Goal: Task Accomplishment & Management: Use online tool/utility

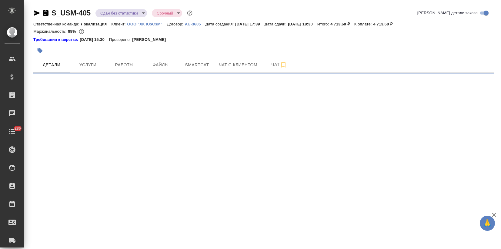
select select "RU"
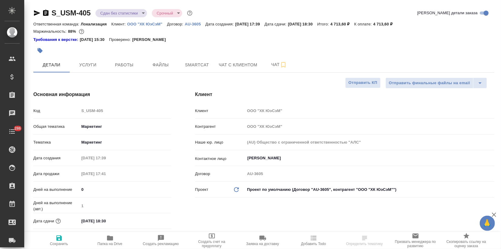
type textarea "x"
type input "[PERSON_NAME]"
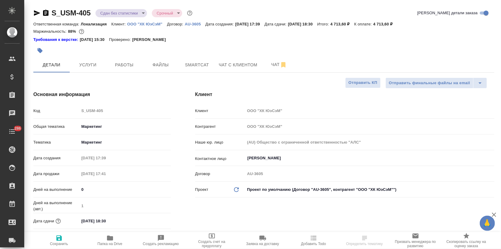
type textarea "x"
click at [144, 24] on p "ООО "ХК ЮэСэМ"" at bounding box center [147, 24] width 40 height 5
type textarea "x"
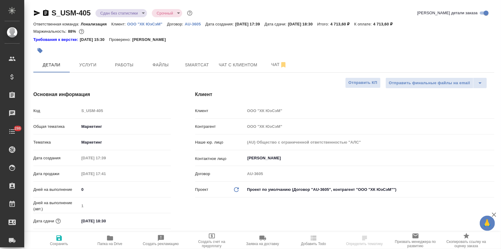
type textarea "x"
select select "RU"
type textarea "x"
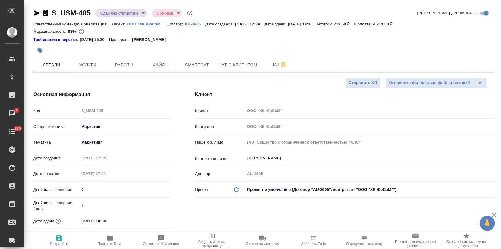
type textarea "x"
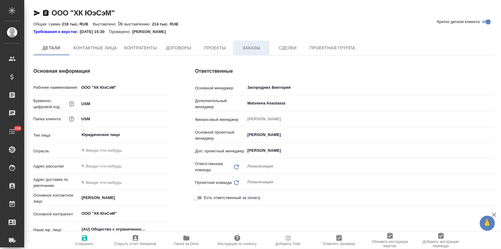
click at [250, 45] on span "Заказы" at bounding box center [250, 48] width 29 height 8
type textarea "x"
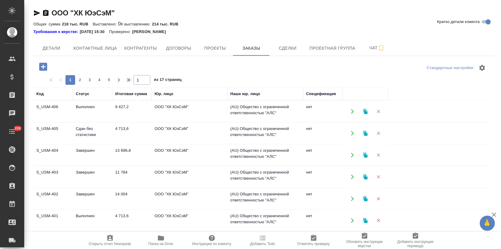
click at [363, 133] on icon "button" at bounding box center [364, 133] width 5 height 5
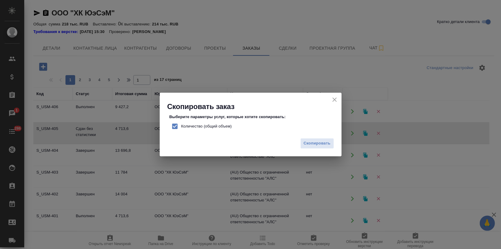
click at [173, 126] on input "Количество (общий объем)" at bounding box center [174, 126] width 13 height 13
checkbox input "false"
click at [325, 145] on span "Скопировать" at bounding box center [316, 143] width 27 height 7
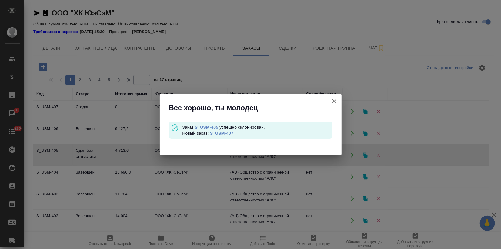
click at [167, 112] on div "Все хорошо, ты молодец" at bounding box center [251, 106] width 182 height 25
click at [218, 132] on link "S_USM-407" at bounding box center [221, 133] width 23 height 5
click at [332, 99] on icon "button" at bounding box center [333, 101] width 7 height 7
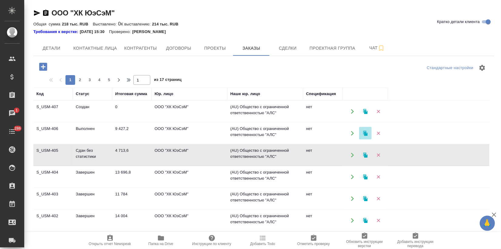
click at [363, 134] on icon "button" at bounding box center [364, 133] width 5 height 5
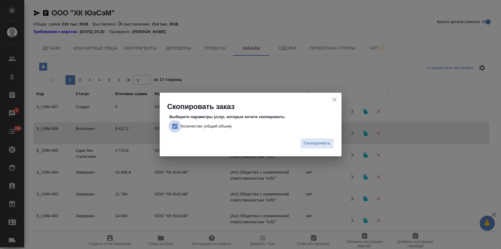
drag, startPoint x: 171, startPoint y: 126, endPoint x: 174, endPoint y: 125, distance: 3.3
click at [172, 125] on input "Количество (общий объем)" at bounding box center [174, 126] width 13 height 13
checkbox input "false"
click at [311, 140] on span "Скопировать" at bounding box center [316, 143] width 27 height 7
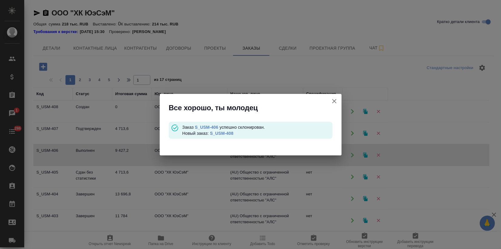
click at [228, 132] on link "S_USM-408" at bounding box center [221, 133] width 23 height 5
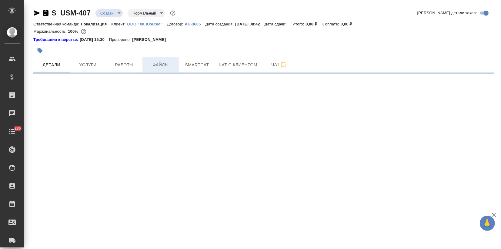
select select "RU"
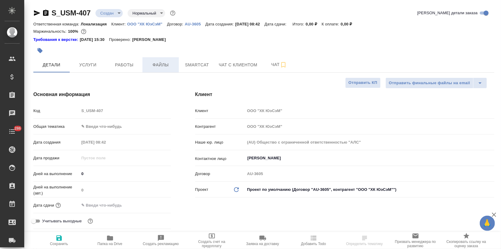
click at [167, 67] on span "Файлы" at bounding box center [160, 65] width 29 height 8
type textarea "x"
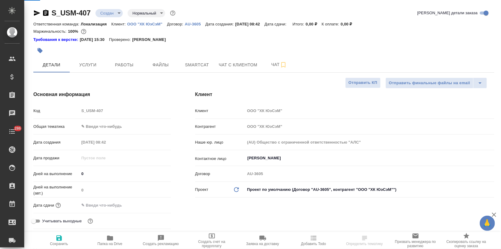
type textarea "x"
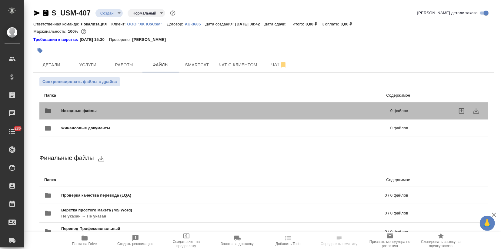
click at [84, 111] on span "Исходные файлы" at bounding box center [152, 111] width 182 height 6
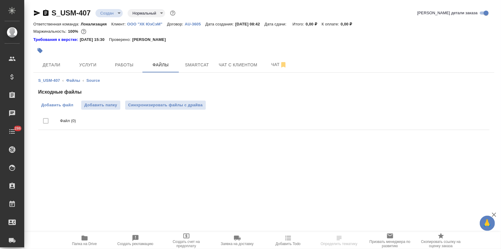
click at [70, 107] on span "Добавить файл" at bounding box center [57, 105] width 32 height 6
click at [0, 0] on input "Добавить файл" at bounding box center [0, 0] width 0 height 0
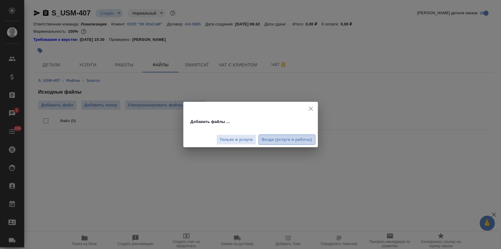
click at [286, 136] on span "Везде (услуги и работы)" at bounding box center [287, 139] width 50 height 7
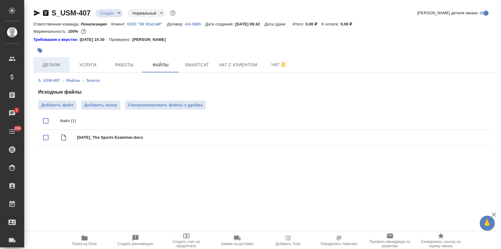
click at [58, 65] on span "Детали" at bounding box center [51, 65] width 29 height 8
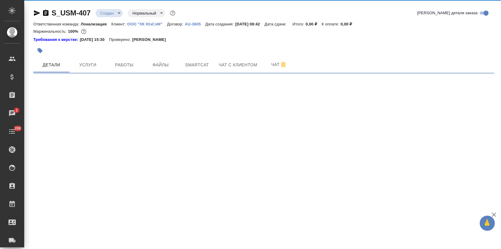
select select "RU"
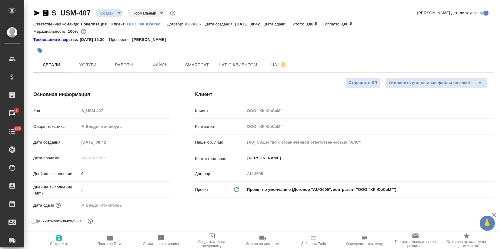
click at [89, 131] on body "🙏 .cls-1 fill:#fff; AWATERA Zagorodnikh Viktoria Клиенты Спецификации Заказы 1 …" at bounding box center [250, 124] width 501 height 249
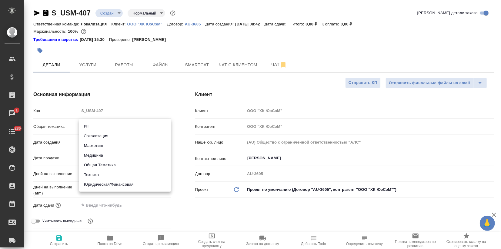
click at [91, 145] on li "Маркетинг" at bounding box center [125, 146] width 92 height 10
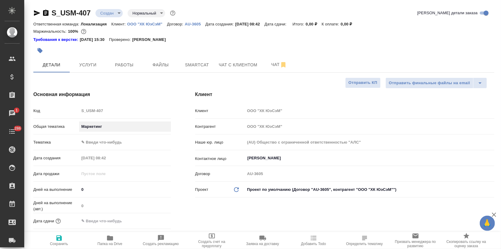
type input "marketing"
type textarea "x"
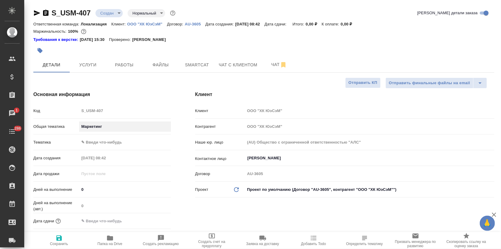
type textarea "x"
click at [91, 145] on body "🙏 .cls-1 fill:#fff; AWATERA Zagorodnikh Viktoria Клиенты Спецификации Заказы 1 …" at bounding box center [250, 124] width 501 height 249
click at [94, 152] on li "Маркетинг" at bounding box center [125, 152] width 92 height 10
type textarea "x"
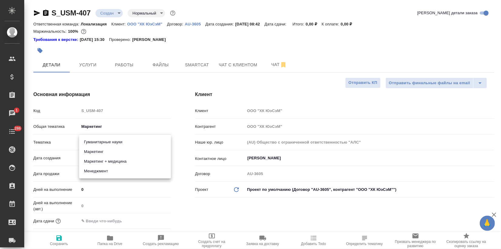
type textarea "x"
type input "5a8b8b956a9677013d343d63"
drag, startPoint x: 88, startPoint y: 226, endPoint x: 90, endPoint y: 223, distance: 3.5
click at [88, 226] on div "Дата сдачи" at bounding box center [101, 224] width 137 height 16
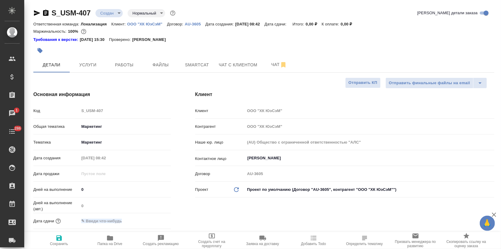
click at [115, 220] on input "text" at bounding box center [105, 221] width 53 height 9
click at [153, 219] on icon "button" at bounding box center [152, 220] width 5 height 6
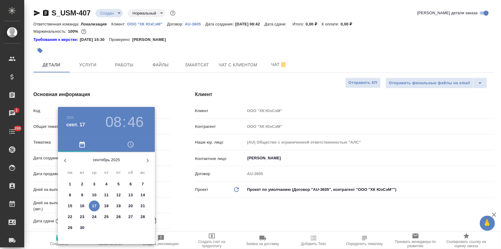
click at [95, 202] on button "17" at bounding box center [94, 205] width 11 height 11
type input "17.09.2025 08:46"
type textarea "x"
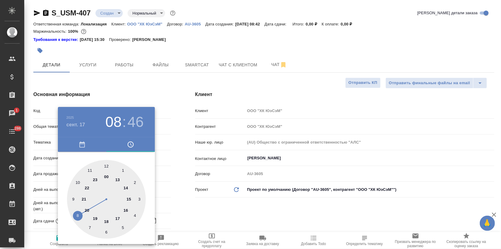
click at [89, 172] on div at bounding box center [106, 199] width 79 height 79
type input "17.09.2025 11:46"
type textarea "x"
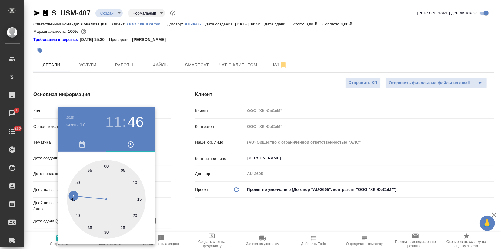
click at [104, 165] on div at bounding box center [106, 199] width 79 height 79
type input "17.09.2025 11:00"
type textarea "x"
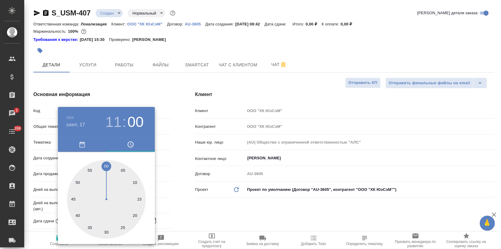
click at [145, 90] on div at bounding box center [250, 124] width 501 height 249
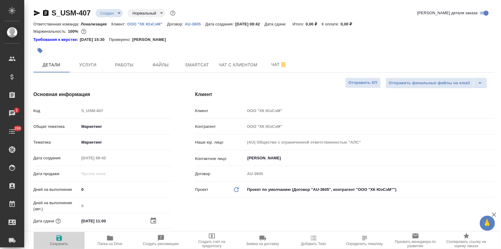
click at [58, 237] on icon "button" at bounding box center [58, 237] width 7 height 7
type textarea "x"
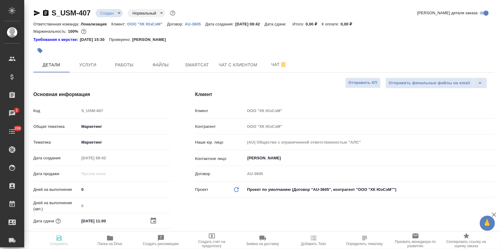
type textarea "x"
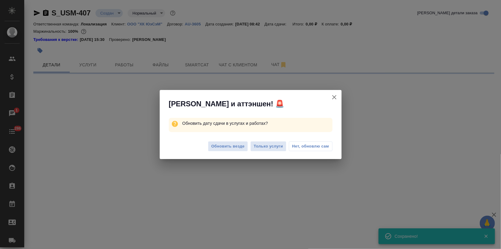
click at [221, 146] on span "Обновить везде" at bounding box center [227, 146] width 33 height 7
select select "RU"
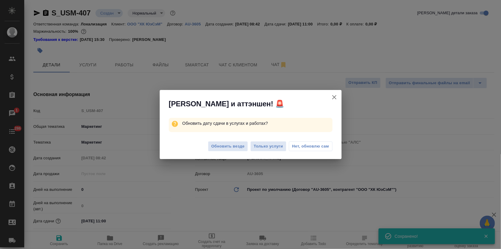
type textarea "x"
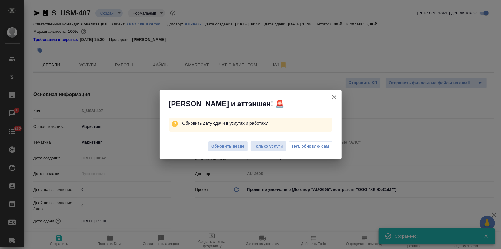
type textarea "x"
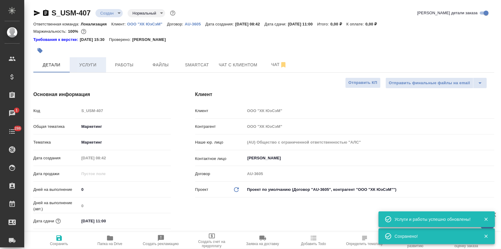
click at [97, 65] on span "Услуги" at bounding box center [87, 65] width 29 height 8
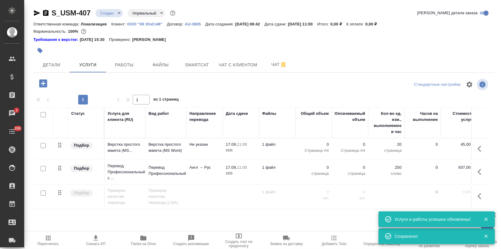
click at [46, 170] on div at bounding box center [43, 168] width 14 height 8
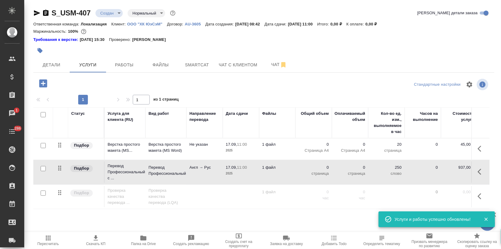
click at [142, 152] on td "Верстка простого макета (MS..." at bounding box center [124, 148] width 41 height 21
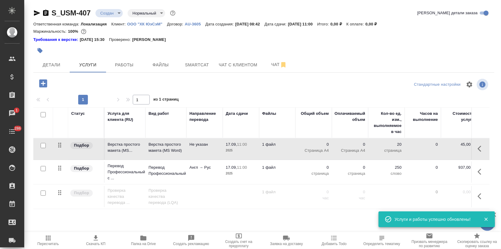
click at [142, 152] on td "Верстка простого макета (MS..." at bounding box center [124, 148] width 41 height 21
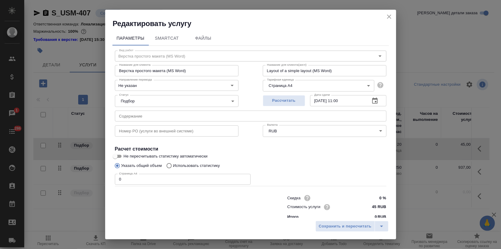
drag, startPoint x: 126, startPoint y: 177, endPoint x: 83, endPoint y: 180, distance: 42.8
click at [83, 180] on div "Редактировать услугу Параметры SmartCat Файлы Вид работ Верстка простого макета…" at bounding box center [250, 124] width 501 height 249
type input "2"
click at [332, 233] on div "Сохранить и пересчитать" at bounding box center [250, 228] width 291 height 21
click at [331, 226] on span "Сохранить и пересчитать" at bounding box center [345, 226] width 53 height 7
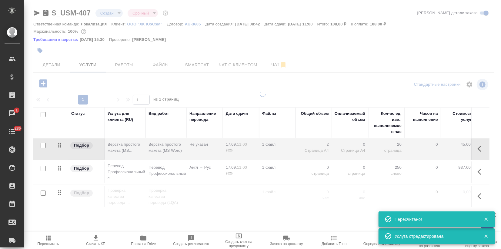
type input "urgent"
click at [43, 168] on input "checkbox" at bounding box center [43, 168] width 5 height 5
checkbox input "true"
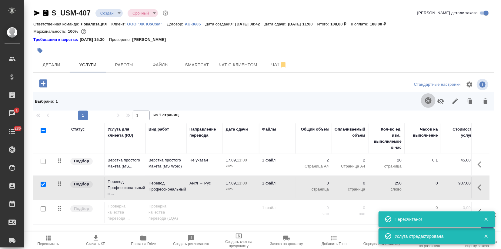
click at [428, 100] on icon "button" at bounding box center [427, 100] width 7 height 7
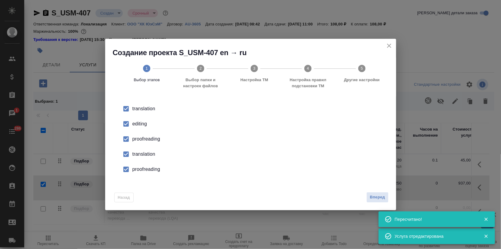
click at [143, 122] on div "editing" at bounding box center [256, 123] width 249 height 7
click at [141, 138] on div "proofreading" at bounding box center [256, 138] width 249 height 7
click at [141, 150] on div "translation" at bounding box center [256, 153] width 249 height 7
click at [140, 164] on li "proofreading" at bounding box center [250, 169] width 271 height 15
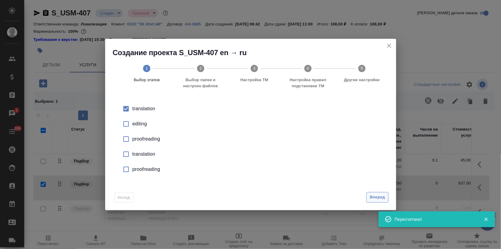
click at [367, 192] on button "Вперед" at bounding box center [377, 197] width 22 height 11
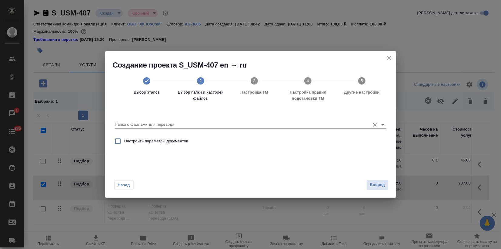
click at [291, 114] on div "Папка с файлами для перевода" at bounding box center [250, 122] width 271 height 16
click at [287, 120] on div "Папка с файлами для перевода" at bounding box center [250, 122] width 271 height 12
click at [245, 126] on input "Папка с файлами для перевода" at bounding box center [241, 124] width 252 height 7
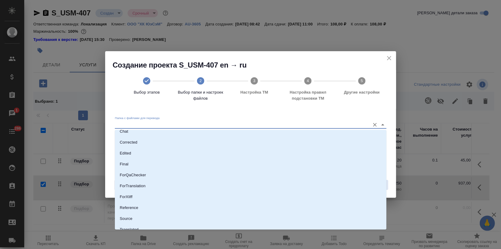
scroll to position [44, 0]
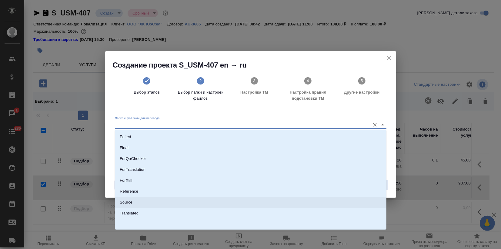
click at [131, 206] on li "Source" at bounding box center [250, 202] width 271 height 11
type input "Source"
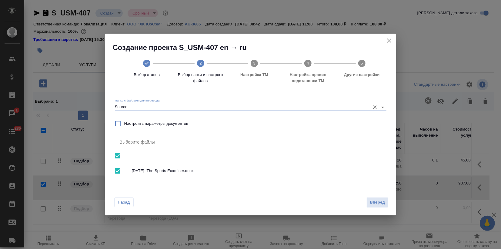
click at [382, 202] on span "Вперед" at bounding box center [376, 202] width 15 height 7
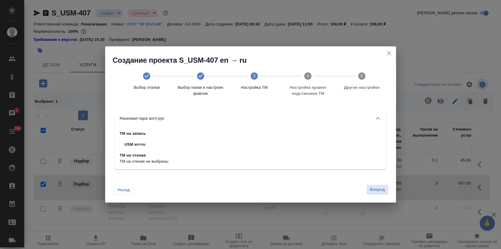
click at [375, 196] on div "Назад Вперед" at bounding box center [250, 188] width 291 height 28
click at [374, 191] on span "Вперед" at bounding box center [376, 189] width 15 height 7
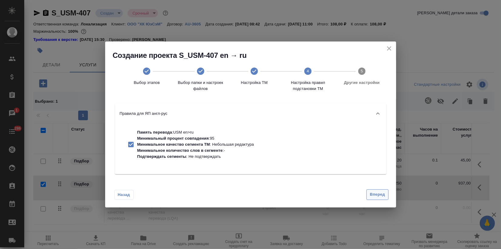
click at [374, 191] on span "Вперед" at bounding box center [376, 194] width 15 height 7
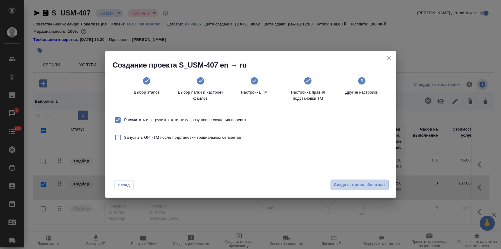
click at [373, 189] on button "Создать проект Smartcat" at bounding box center [359, 185] width 58 height 11
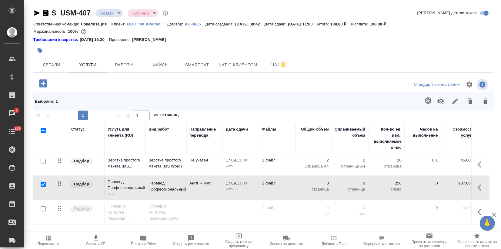
scroll to position [19, 0]
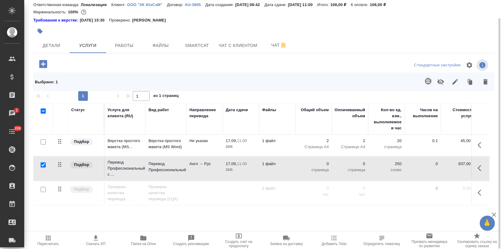
click at [56, 48] on span "Детали" at bounding box center [51, 46] width 29 height 8
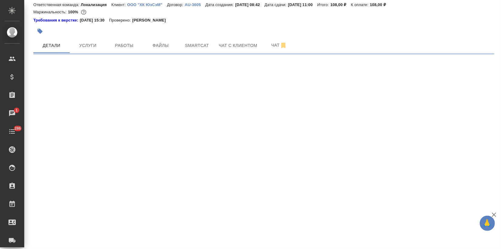
select select "RU"
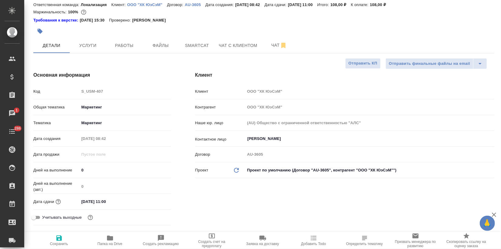
type textarea "x"
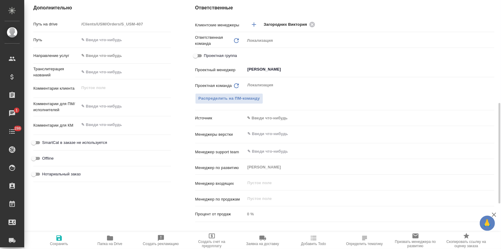
scroll to position [367, 0]
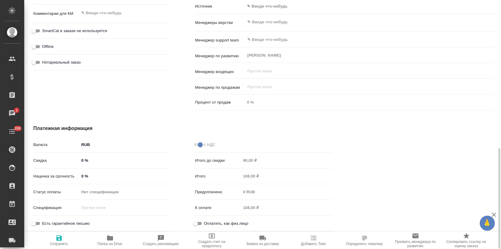
click at [81, 175] on input "0 %" at bounding box center [124, 176] width 91 height 9
type input "100 %"
type textarea "x"
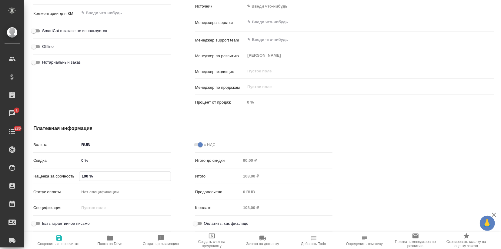
type textarea "x"
type input "100 %"
click at [55, 242] on span "Сохранить и пересчитать" at bounding box center [59, 244] width 43 height 4
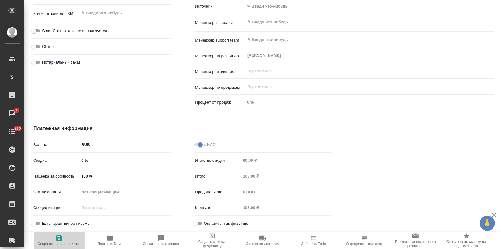
type textarea "x"
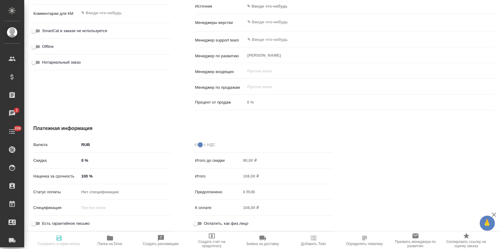
type textarea "x"
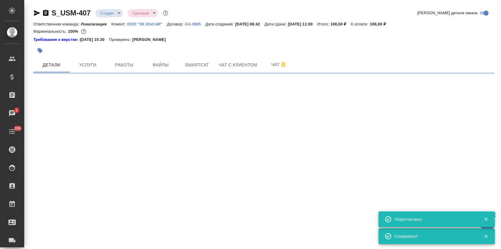
scroll to position [0, 0]
select select "RU"
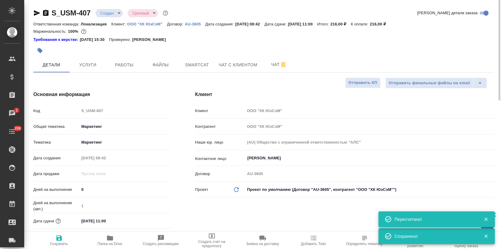
type textarea "x"
click at [78, 65] on span "Услуги" at bounding box center [87, 65] width 29 height 8
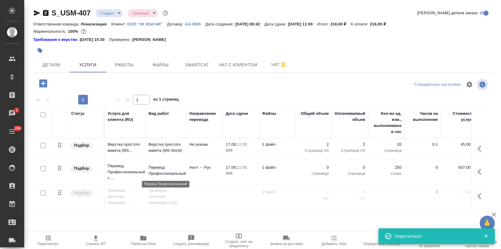
click at [163, 174] on p "Перевод Профессиональный" at bounding box center [165, 170] width 35 height 12
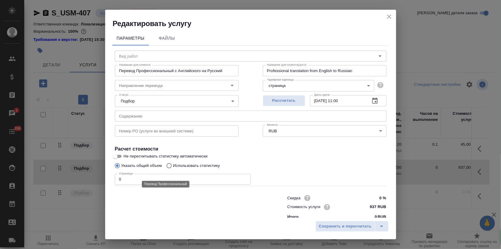
type input "Перевод Профессиональный"
type input "англ-рус"
drag, startPoint x: 82, startPoint y: 187, endPoint x: 74, endPoint y: 187, distance: 7.6
click at [75, 187] on div "Редактировать услугу Параметры Файлы Вид работ Перевод Профессиональный Вид раб…" at bounding box center [250, 124] width 501 height 249
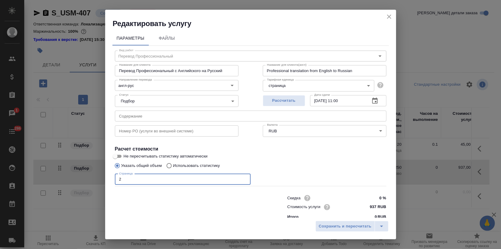
type input "2"
drag, startPoint x: 120, startPoint y: 156, endPoint x: 167, endPoint y: 184, distance: 54.5
click at [120, 156] on input "Не пересчитывать статистику автоматически" at bounding box center [115, 156] width 22 height 7
checkbox input "true"
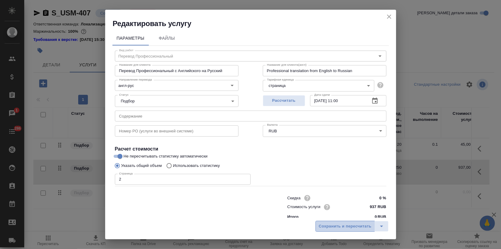
click at [337, 228] on span "Сохранить и пересчитать" at bounding box center [345, 226] width 53 height 7
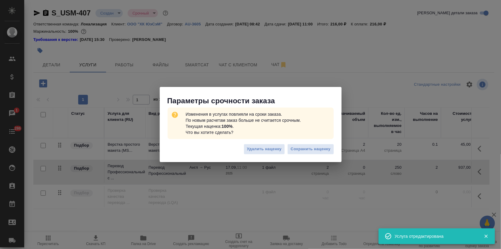
drag, startPoint x: 296, startPoint y: 149, endPoint x: 290, endPoint y: 150, distance: 5.9
click at [296, 148] on span "Сохранить наценку" at bounding box center [310, 149] width 40 height 7
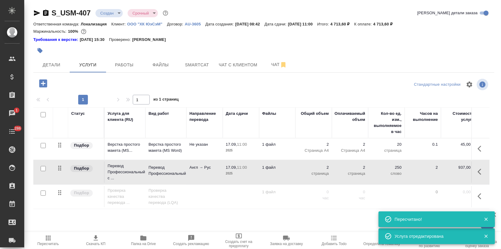
click at [116, 9] on body "🙏 .cls-1 fill:#fff; AWATERA Zagorodnikh Viktoria Клиенты Спецификации Заказы 1 …" at bounding box center [250, 124] width 501 height 249
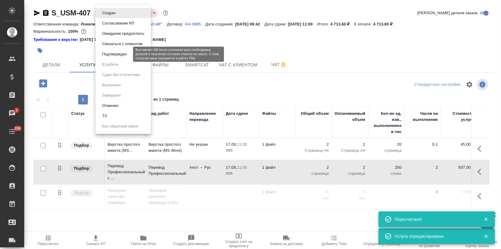
click at [113, 54] on button "Подтвержден" at bounding box center [114, 54] width 28 height 7
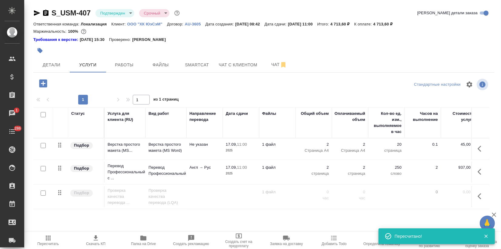
click at [34, 13] on icon "button" at bounding box center [36, 12] width 7 height 7
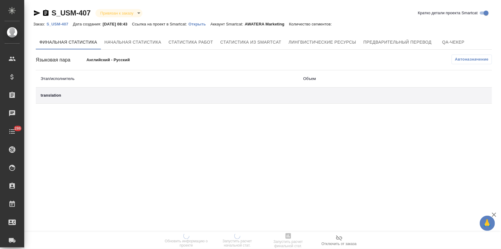
click at [204, 25] on p "Открыть" at bounding box center [199, 24] width 22 height 5
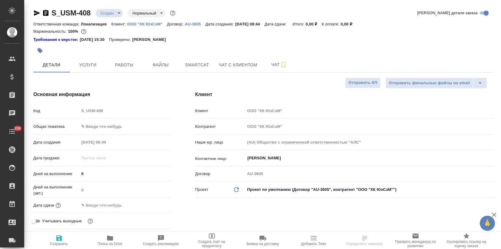
select select "RU"
click at [88, 125] on body "🙏 .cls-1 fill:#fff; AWATERA Zagorodnikh Viktoria Клиенты Спецификации Заказы Ча…" at bounding box center [250, 124] width 501 height 249
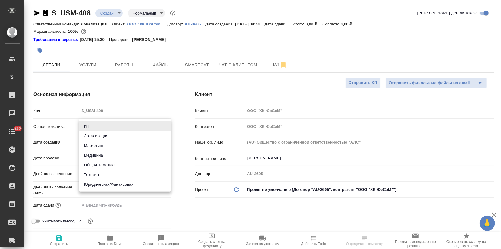
click at [99, 145] on li "Маркетинг" at bounding box center [125, 146] width 92 height 10
type input "marketing"
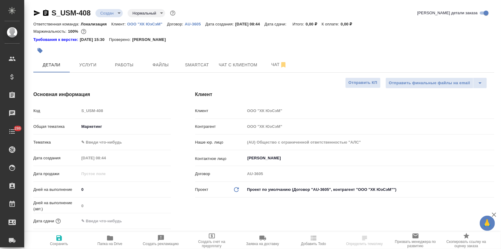
click at [97, 143] on body "🙏 .cls-1 fill:#fff; AWATERA Zagorodnikh Viktoria Клиенты Спецификации Заказы Ча…" at bounding box center [250, 124] width 501 height 249
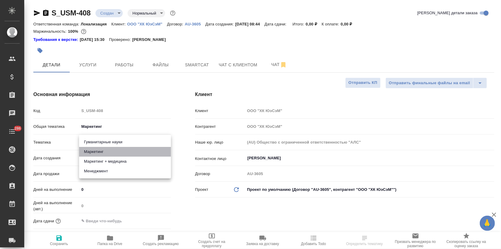
click at [97, 149] on li "Маркетинг" at bounding box center [125, 152] width 92 height 10
type input "5a8b8b956a9677013d343d63"
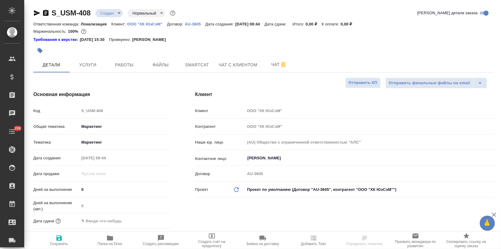
click at [65, 242] on span "Сохранить" at bounding box center [59, 244] width 18 height 4
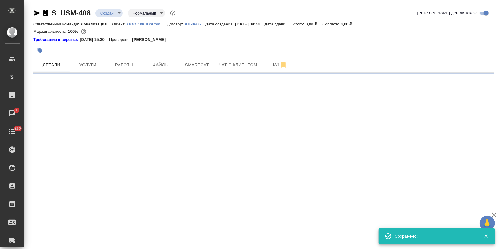
select select "RU"
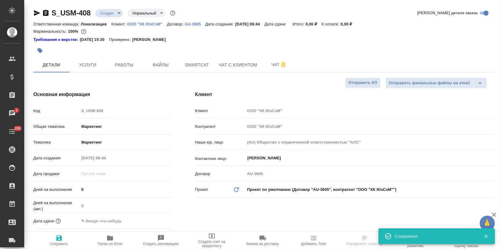
type textarea "x"
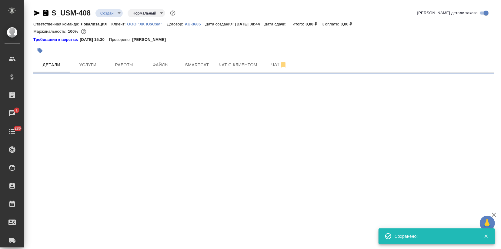
select select "RU"
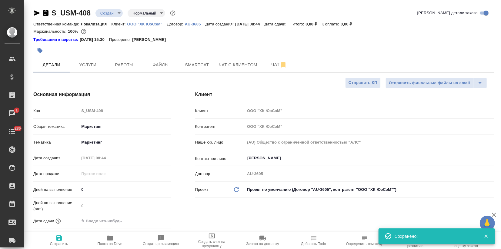
type textarea "x"
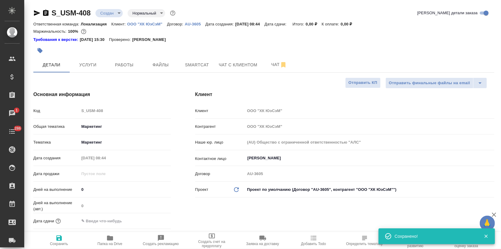
type textarea "x"
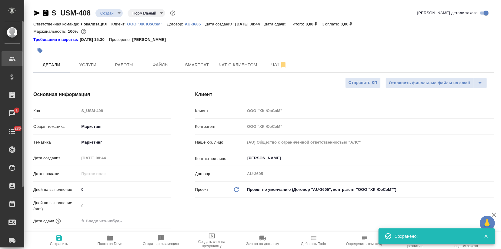
type textarea "x"
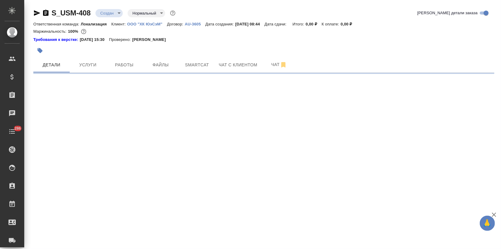
select select "RU"
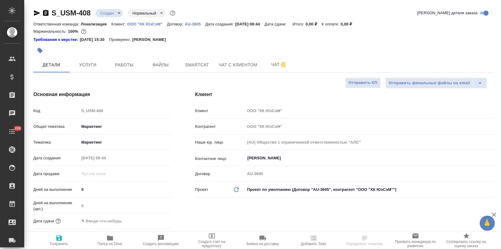
type textarea "x"
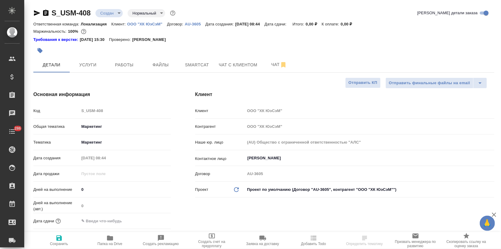
type textarea "x"
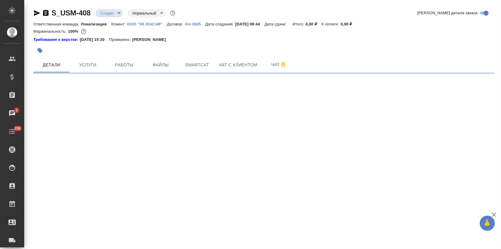
select select "RU"
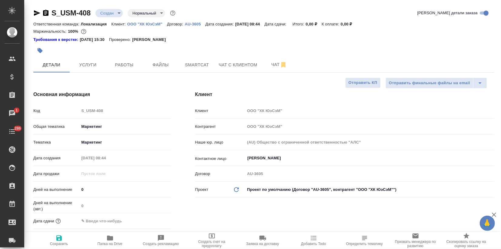
type textarea "x"
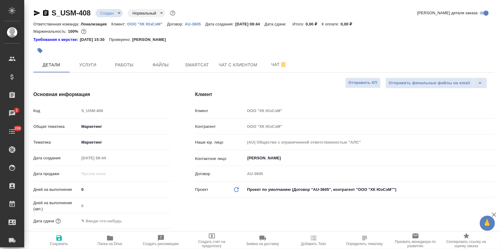
type textarea "x"
click at [156, 61] on button "Файлы" at bounding box center [160, 64] width 36 height 15
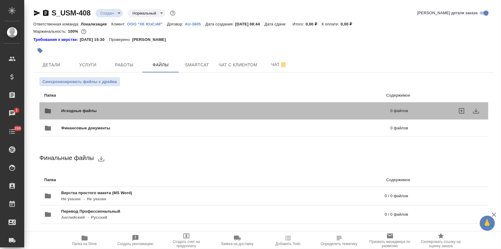
click at [69, 114] on div "Исходные файлы 0 файлов" at bounding box center [226, 111] width 364 height 15
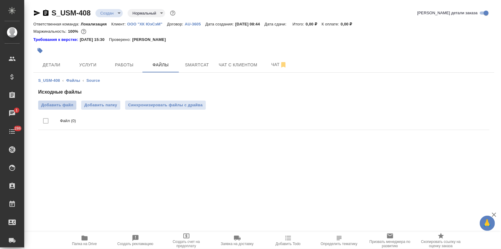
click at [65, 108] on span "Добавить файл" at bounding box center [57, 105] width 32 height 6
click at [0, 0] on input "Добавить файл" at bounding box center [0, 0] width 0 height 0
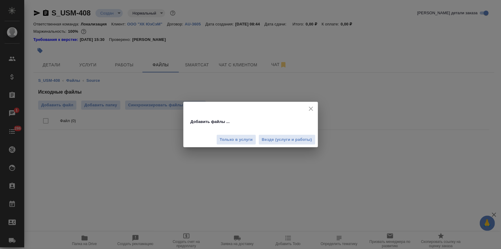
click at [270, 140] on span "Везде (услуги и работы)" at bounding box center [287, 139] width 50 height 7
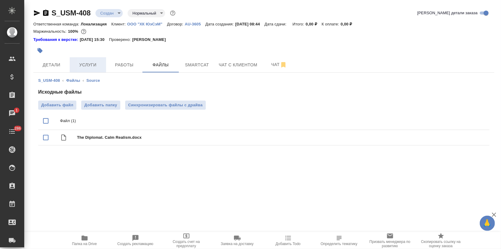
click at [96, 64] on span "Услуги" at bounding box center [87, 65] width 29 height 8
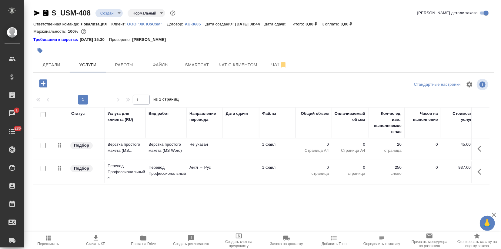
click at [44, 167] on input "checkbox" at bounding box center [43, 168] width 5 height 5
checkbox input "true"
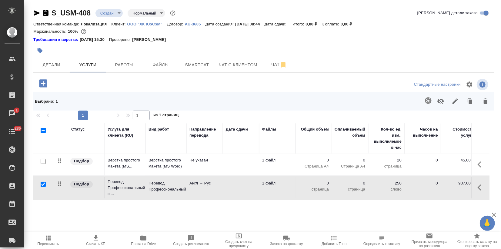
click at [426, 98] on icon "button" at bounding box center [428, 100] width 6 height 6
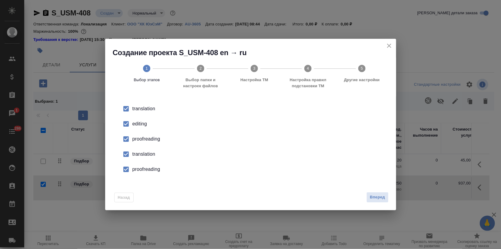
click at [138, 126] on div "editing" at bounding box center [256, 123] width 249 height 7
click at [138, 140] on div "proofreading" at bounding box center [256, 138] width 249 height 7
click at [138, 156] on div "translation" at bounding box center [256, 153] width 249 height 7
click at [137, 165] on li "proofreading" at bounding box center [250, 169] width 271 height 15
click at [377, 198] on span "Вперед" at bounding box center [376, 197] width 15 height 7
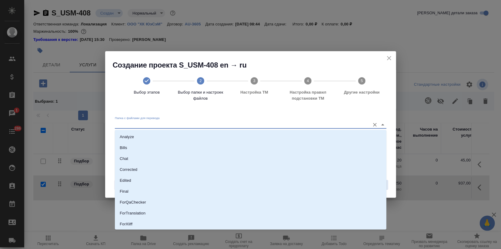
click at [224, 125] on input "Папка с файлами для перевода" at bounding box center [241, 124] width 252 height 7
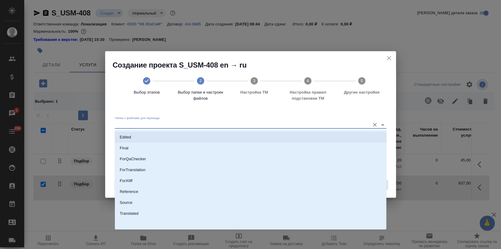
scroll to position [44, 0]
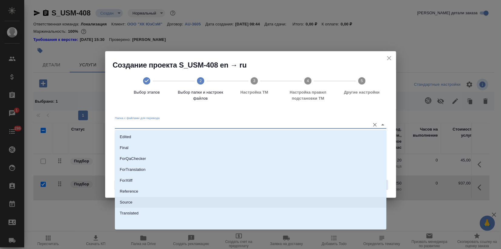
click at [131, 199] on li "Source" at bounding box center [250, 202] width 271 height 11
type input "Source"
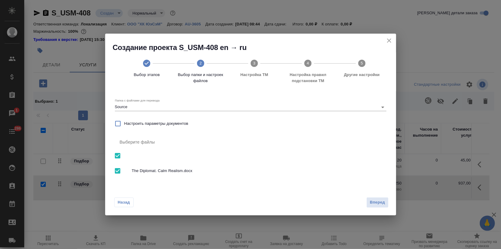
click at [381, 203] on span "Вперед" at bounding box center [376, 202] width 15 height 7
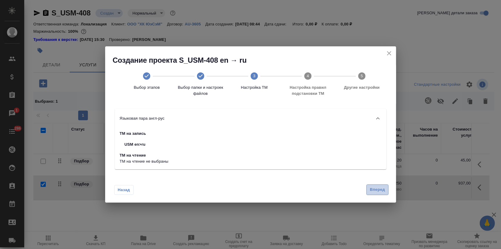
click at [377, 191] on span "Вперед" at bounding box center [376, 189] width 15 height 7
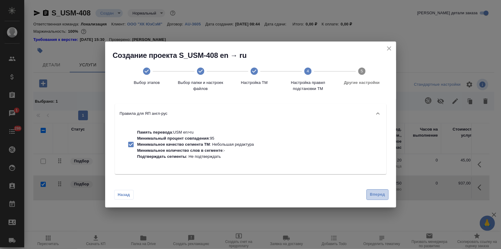
click at [377, 191] on span "Вперед" at bounding box center [376, 194] width 15 height 7
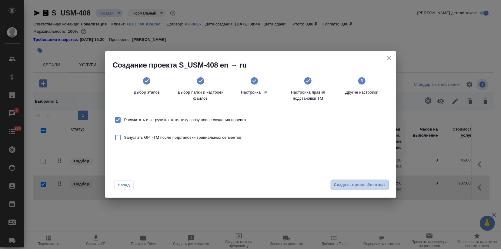
click at [375, 186] on span "Создать проект Smartcat" at bounding box center [359, 184] width 51 height 7
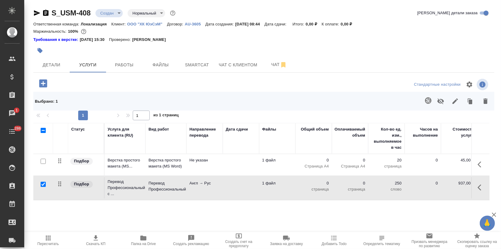
click at [185, 185] on td "Перевод Профессиональный" at bounding box center [165, 187] width 41 height 21
click at [184, 185] on td "Перевод Профессиональный" at bounding box center [165, 187] width 41 height 21
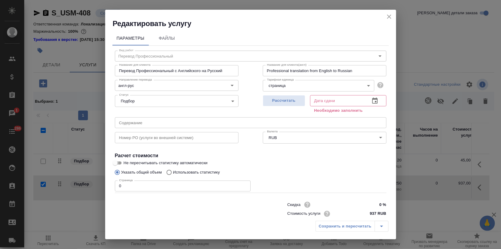
click at [122, 162] on input "Не пересчитывать статистику автоматически" at bounding box center [115, 162] width 22 height 7
checkbox input "true"
drag, startPoint x: 279, startPoint y: 100, endPoint x: 246, endPoint y: 113, distance: 35.5
click at [279, 99] on span "Рассчитать" at bounding box center [284, 100] width 36 height 7
type input "17.09.2025 09:15"
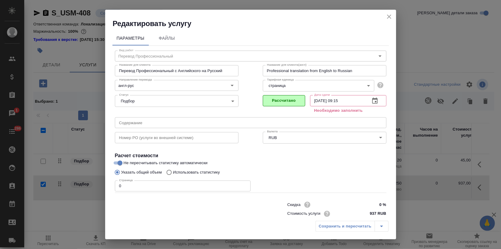
drag, startPoint x: 106, startPoint y: 186, endPoint x: 42, endPoint y: 193, distance: 64.6
click at [42, 193] on div "Редактировать услугу Параметры Файлы Вид работ Перевод Профессиональный Вид раб…" at bounding box center [250, 124] width 501 height 249
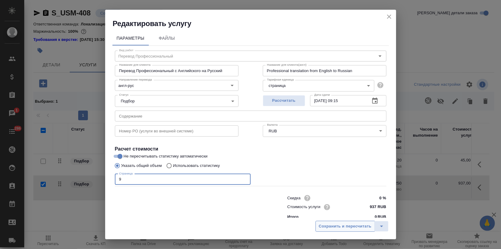
type input "9"
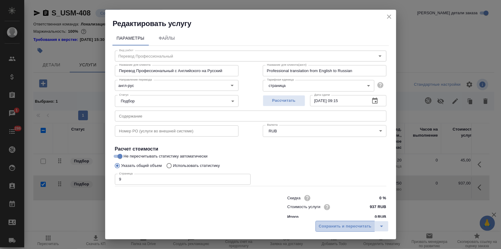
click at [337, 228] on span "Сохранить и пересчитать" at bounding box center [345, 226] width 53 height 7
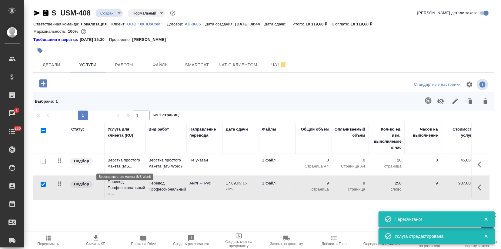
click at [117, 157] on p "Верстка простого макета (MS..." at bounding box center [124, 163] width 35 height 12
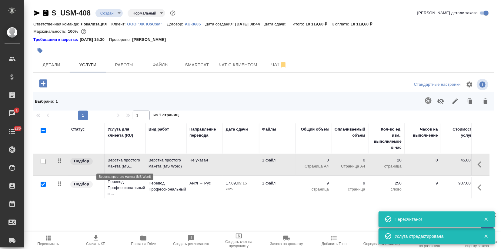
click at [116, 157] on p "Верстка простого макета (MS..." at bounding box center [124, 163] width 35 height 12
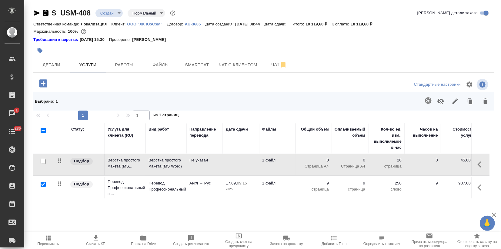
click at [45, 182] on input "checkbox" at bounding box center [43, 184] width 5 height 5
checkbox input "false"
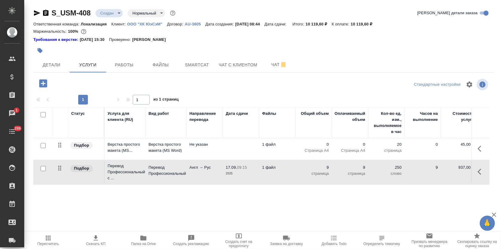
click at [44, 145] on input "checkbox" at bounding box center [43, 145] width 5 height 5
checkbox input "true"
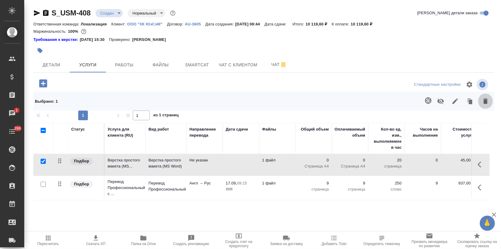
click at [481, 101] on icon "button" at bounding box center [484, 101] width 7 height 7
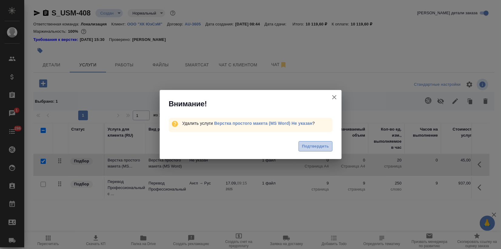
click at [324, 142] on button "Подтвердить" at bounding box center [315, 146] width 34 height 11
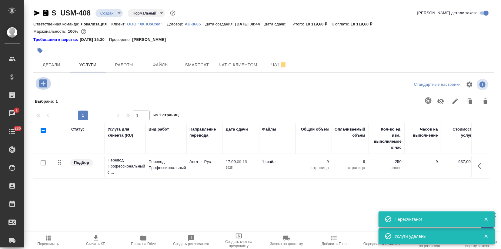
click at [39, 87] on icon "button" at bounding box center [43, 83] width 8 height 8
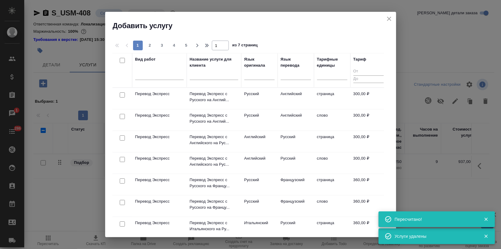
click at [387, 17] on icon "close" at bounding box center [389, 19] width 4 height 4
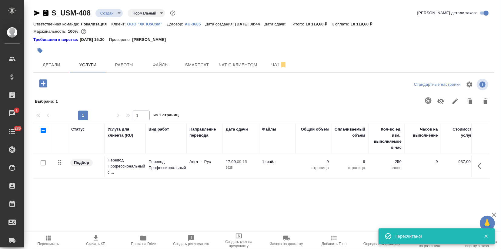
click at [46, 83] on icon "button" at bounding box center [43, 83] width 8 height 8
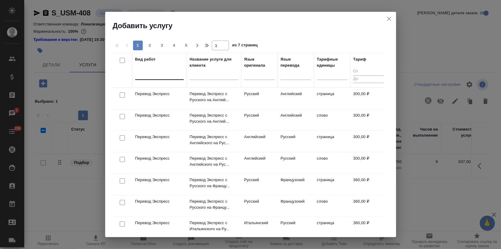
click at [162, 77] on div at bounding box center [159, 73] width 48 height 9
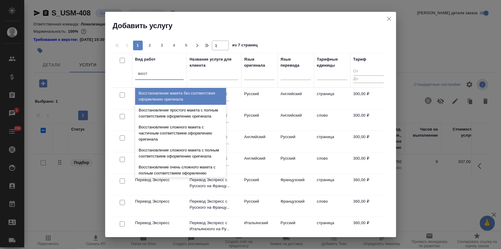
type input "восста"
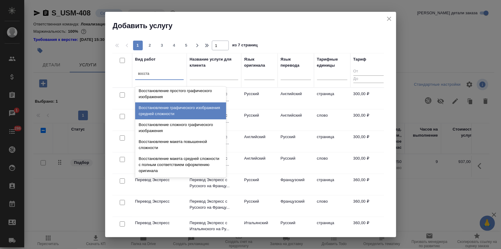
scroll to position [111, 0]
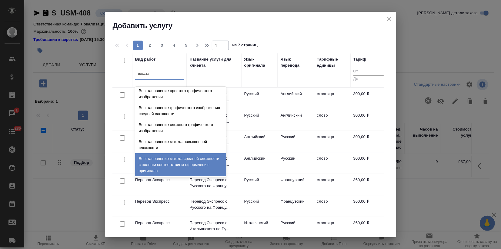
click at [168, 165] on div "Восстановление макета средней сложности с полным соответствием оформлению ориги…" at bounding box center [180, 164] width 91 height 23
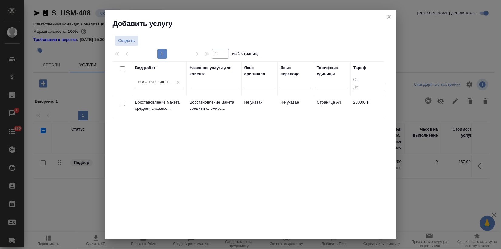
drag, startPoint x: 197, startPoint y: 193, endPoint x: 197, endPoint y: 187, distance: 6.4
click at [197, 192] on div "Вид работ Восстановление макета средней сложности с полным соответствием оформл…" at bounding box center [247, 152] width 271 height 182
click at [168, 104] on p "Восстановление макета средней сложнос..." at bounding box center [159, 105] width 48 height 12
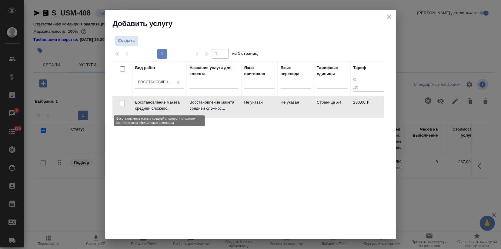
click at [168, 104] on p "Восстановление макета средней сложнос..." at bounding box center [159, 105] width 48 height 12
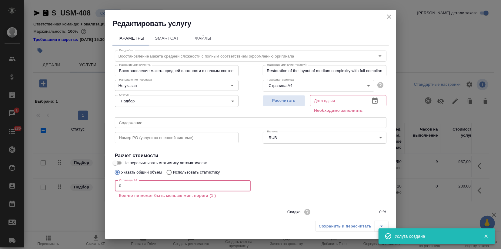
drag, startPoint x: 123, startPoint y: 186, endPoint x: 88, endPoint y: 180, distance: 35.8
click at [97, 183] on div "Редактировать услугу Параметры SmartCat Файлы Вид работ Восстановление макета с…" at bounding box center [250, 124] width 501 height 249
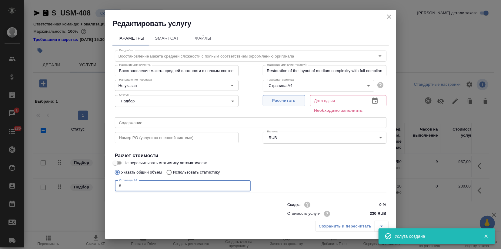
type input "8"
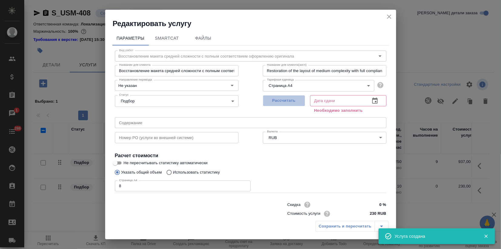
drag, startPoint x: 286, startPoint y: 97, endPoint x: 296, endPoint y: 123, distance: 28.1
click at [286, 97] on button "Рассчитать" at bounding box center [284, 100] width 42 height 11
type input "17.09.2025 10:48"
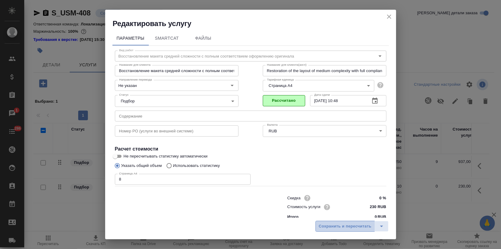
click at [336, 224] on span "Сохранить и пересчитать" at bounding box center [345, 226] width 53 height 7
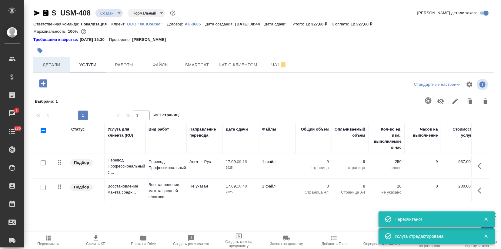
click at [59, 66] on span "Детали" at bounding box center [51, 65] width 29 height 8
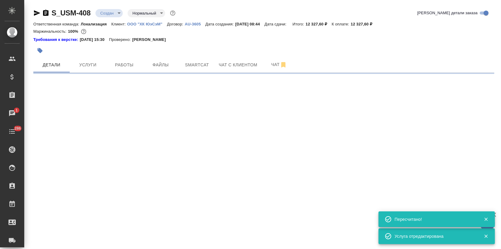
select select "RU"
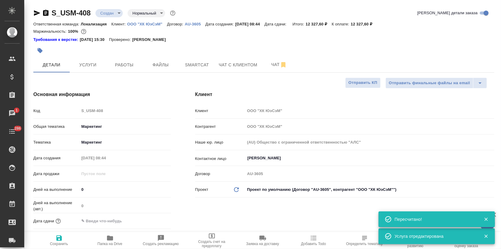
type textarea "x"
click at [100, 222] on input "text" at bounding box center [105, 221] width 53 height 9
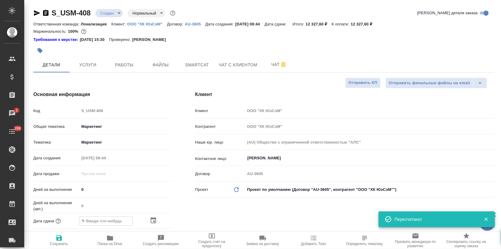
click at [152, 223] on icon "button" at bounding box center [153, 220] width 7 height 7
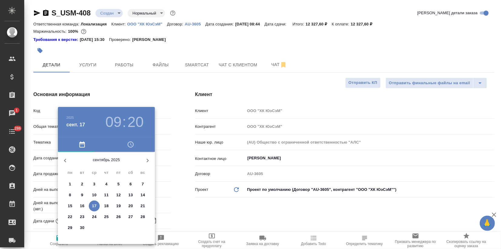
click at [91, 205] on span "17" at bounding box center [94, 206] width 11 height 6
type input "17.09.2025 09:20"
type textarea "x"
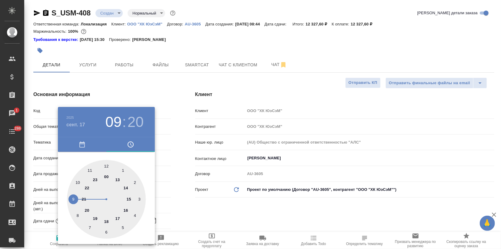
click at [118, 179] on div at bounding box center [106, 199] width 79 height 79
type input "17.09.2025 13:20"
type textarea "x"
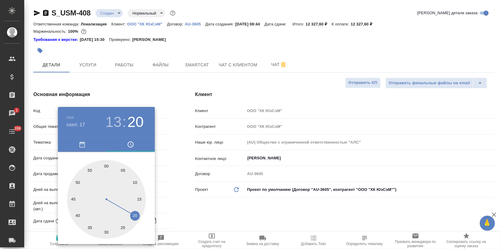
drag, startPoint x: 104, startPoint y: 165, endPoint x: 151, endPoint y: 174, distance: 47.8
click at [105, 166] on div at bounding box center [106, 199] width 79 height 79
type input "17.09.2025 13:00"
type textarea "x"
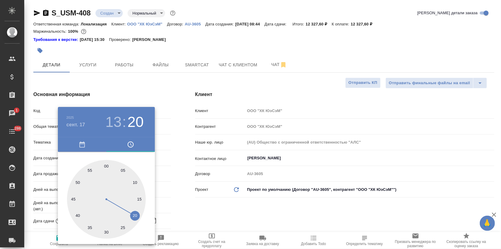
type textarea "x"
drag, startPoint x: 182, startPoint y: 182, endPoint x: 140, endPoint y: 208, distance: 49.0
click at [180, 182] on div at bounding box center [250, 124] width 501 height 249
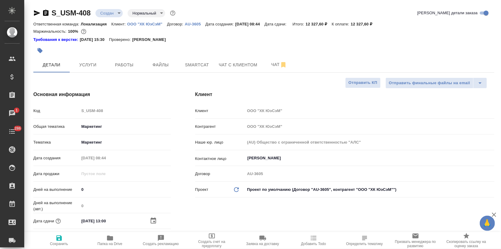
click at [58, 241] on icon "button" at bounding box center [58, 237] width 7 height 7
type textarea "x"
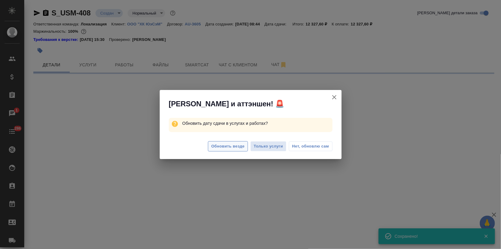
select select "RU"
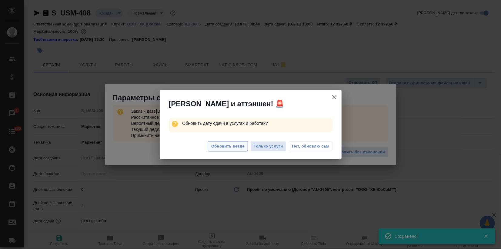
type textarea "x"
click at [244, 147] on span "Обновить везде" at bounding box center [227, 146] width 33 height 7
type textarea "x"
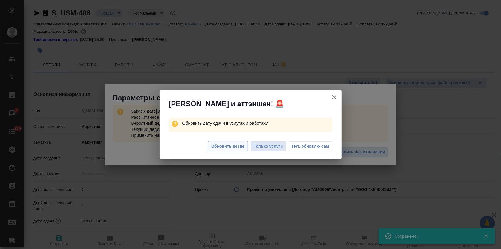
type textarea "x"
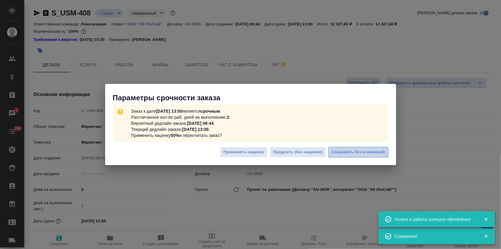
click at [349, 152] on span "Сохранить без изменений" at bounding box center [358, 152] width 54 height 7
type textarea "x"
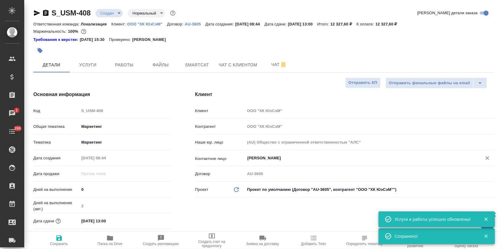
type textarea "x"
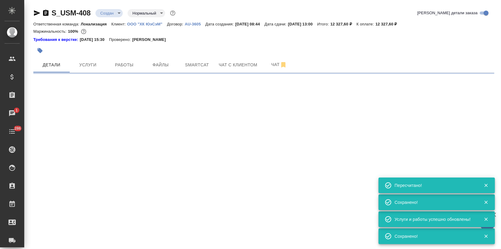
type input "urgent"
select select "RU"
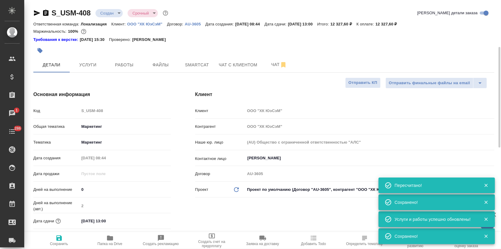
type textarea "x"
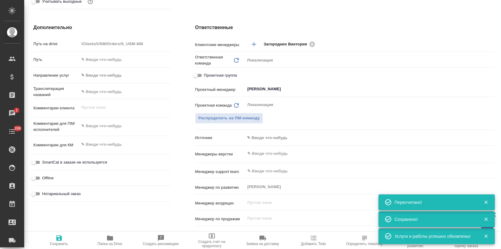
scroll to position [367, 0]
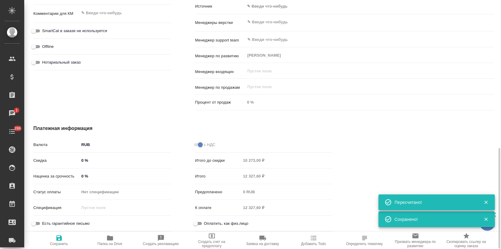
click at [82, 175] on input "0 %" at bounding box center [124, 176] width 91 height 9
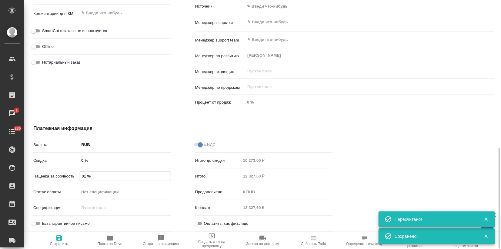
type input "010 %"
type textarea "x"
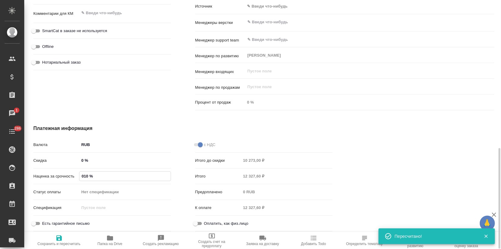
type input "01 %"
type textarea "x"
type input "0 %"
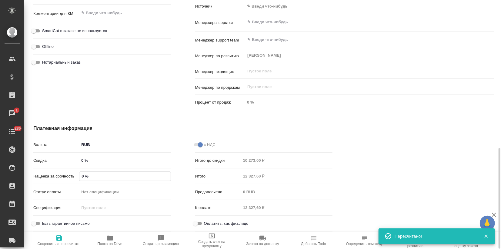
type textarea "x"
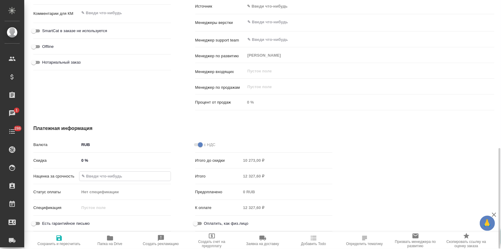
type textarea "x"
type input "1 %"
type textarea "x"
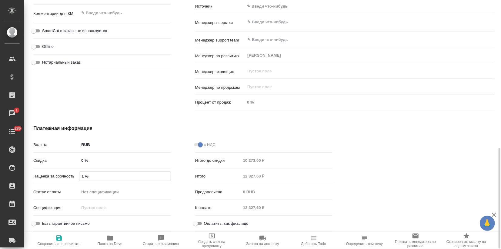
type textarea "x"
type input "10 %"
type textarea "x"
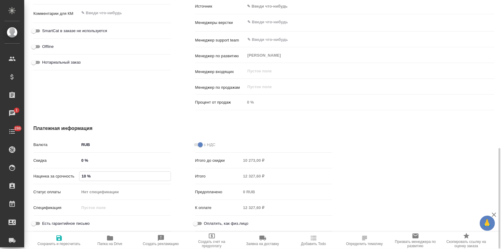
type textarea "x"
type input "100 %"
type textarea "x"
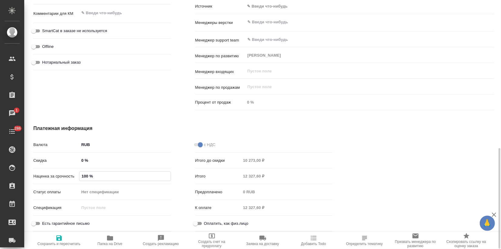
type input "100 %"
click at [65, 237] on span "Сохранить и пересчитать" at bounding box center [59, 240] width 44 height 12
type textarea "x"
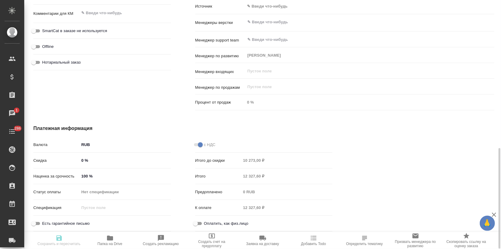
type textarea "x"
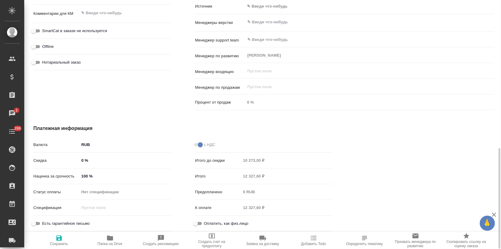
type textarea "x"
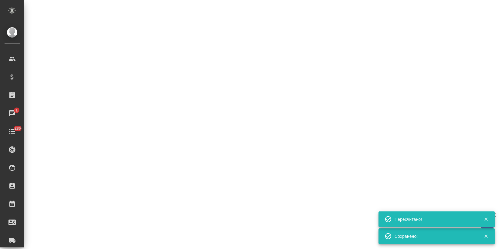
select select "RU"
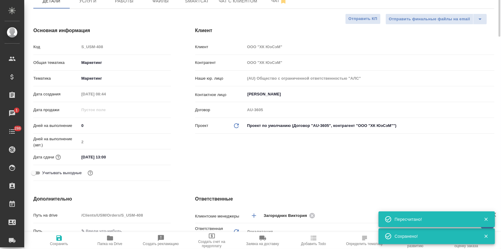
scroll to position [0, 0]
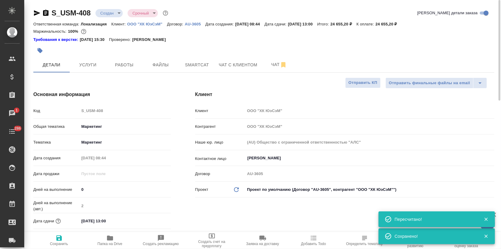
type textarea "x"
click at [107, 11] on body "🙏 .cls-1 fill:#fff; AWATERA Zagorodnikh Viktoria Клиенты Спецификации Заказы 1 …" at bounding box center [250, 124] width 501 height 249
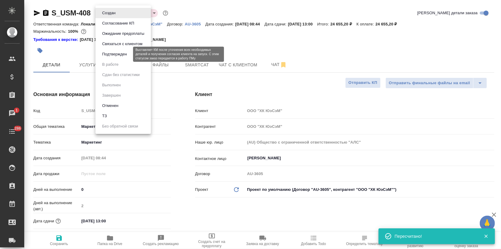
click at [113, 55] on button "Подтвержден" at bounding box center [114, 54] width 28 height 7
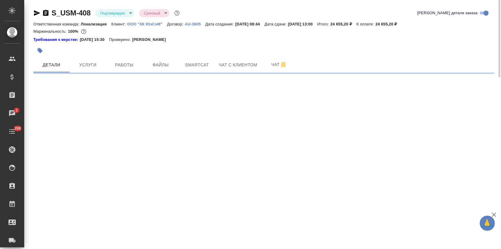
click at [35, 14] on icon "button" at bounding box center [37, 12] width 6 height 5
select select "RU"
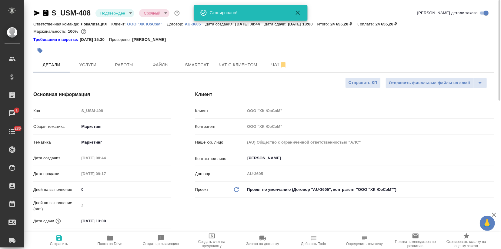
type textarea "x"
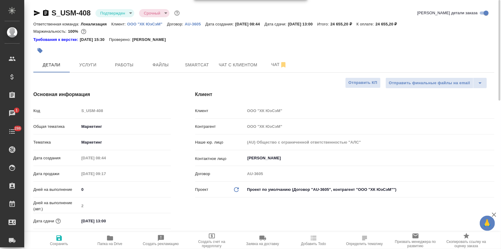
type textarea "x"
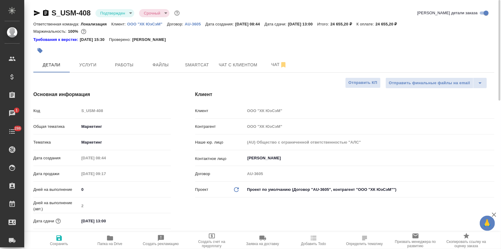
type textarea "x"
drag, startPoint x: 92, startPoint y: 12, endPoint x: 51, endPoint y: 12, distance: 41.5
click at [51, 12] on div "S_USM-408 Подтвержден confirmed Срочный urgent" at bounding box center [106, 13] width 147 height 10
copy link "S_USM-408"
type textarea "x"
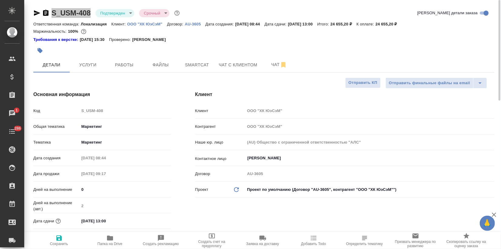
type textarea "x"
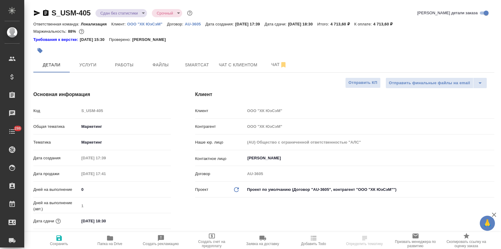
select select "RU"
type textarea "x"
click at [156, 23] on p "ООО "ХК ЮэСэМ"" at bounding box center [147, 24] width 40 height 5
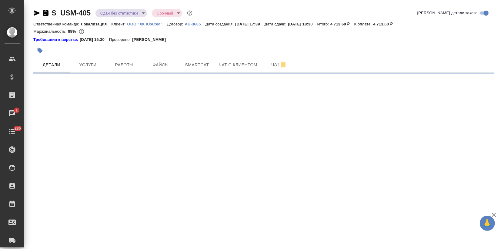
select select "RU"
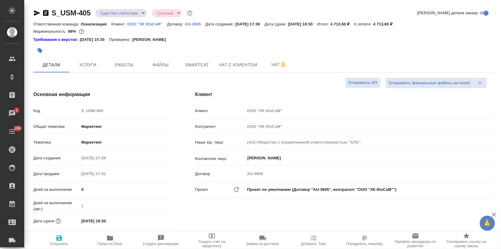
type textarea "x"
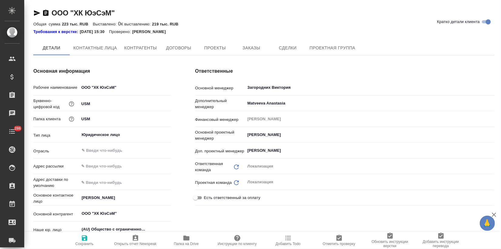
type textarea "x"
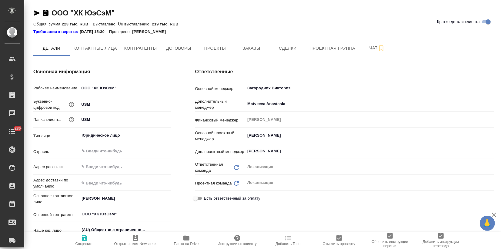
type textarea "x"
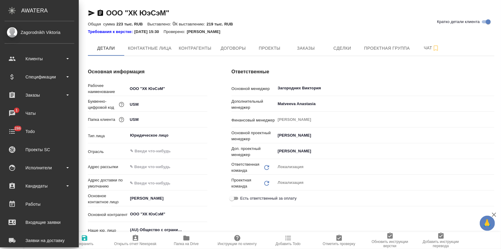
type textarea "x"
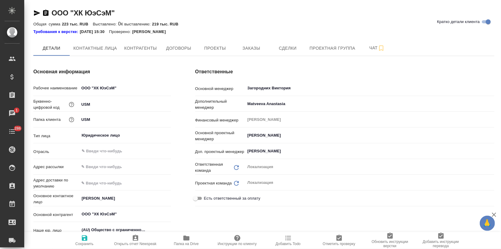
click at [102, 60] on div "Основная информация Рабочее наименование ООО "ХК ЮэСэМ" Буквенно-цифровой код U…" at bounding box center [102, 180] width 162 height 249
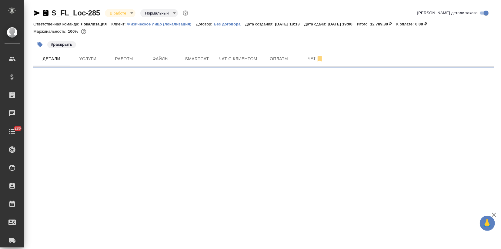
select select "RU"
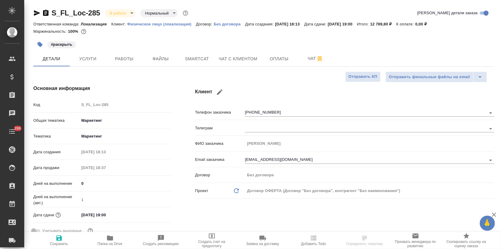
type textarea "x"
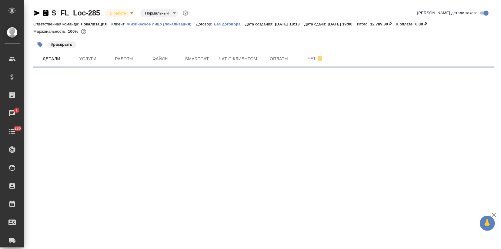
select select "RU"
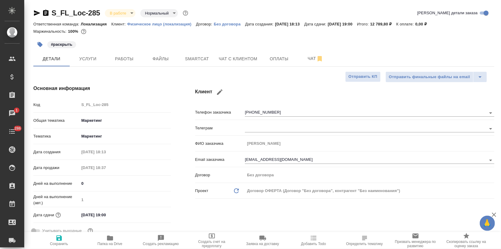
type textarea "x"
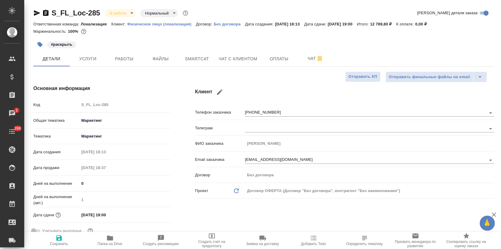
type textarea "x"
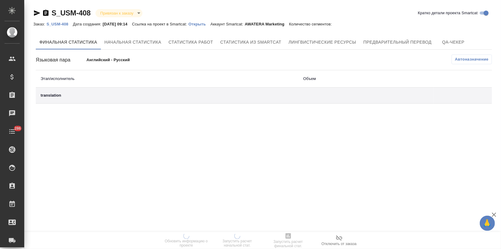
click at [206, 23] on p "Открыть" at bounding box center [199, 24] width 22 height 5
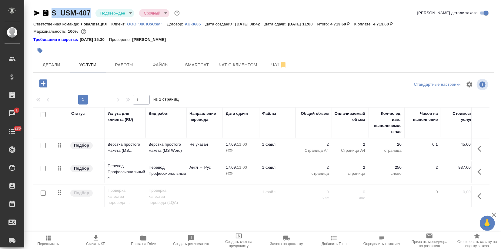
drag, startPoint x: 91, startPoint y: 11, endPoint x: 52, endPoint y: 9, distance: 38.5
click at [52, 9] on div "S_USM-407 Подтвержден confirmed Срочный urgent" at bounding box center [106, 13] width 147 height 10
copy link "S_USM-407"
